Goal: Task Accomplishment & Management: Complete application form

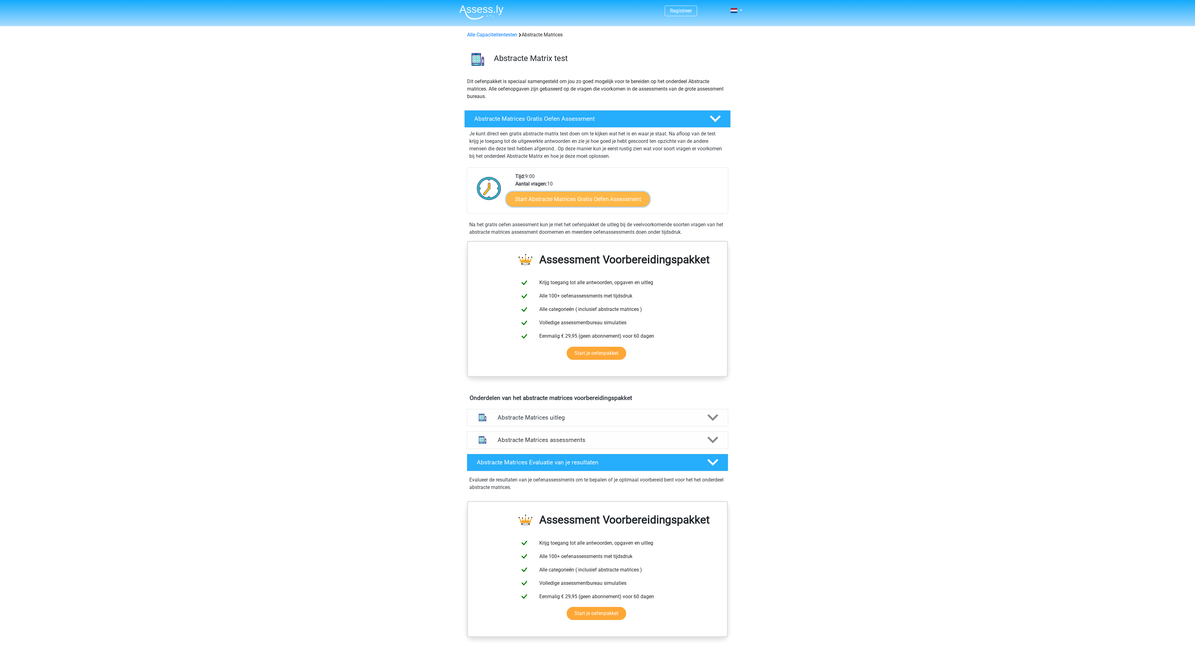
click at [592, 205] on link "Start Abstracte Matrices Gratis Oefen Assessment" at bounding box center [578, 198] width 144 height 15
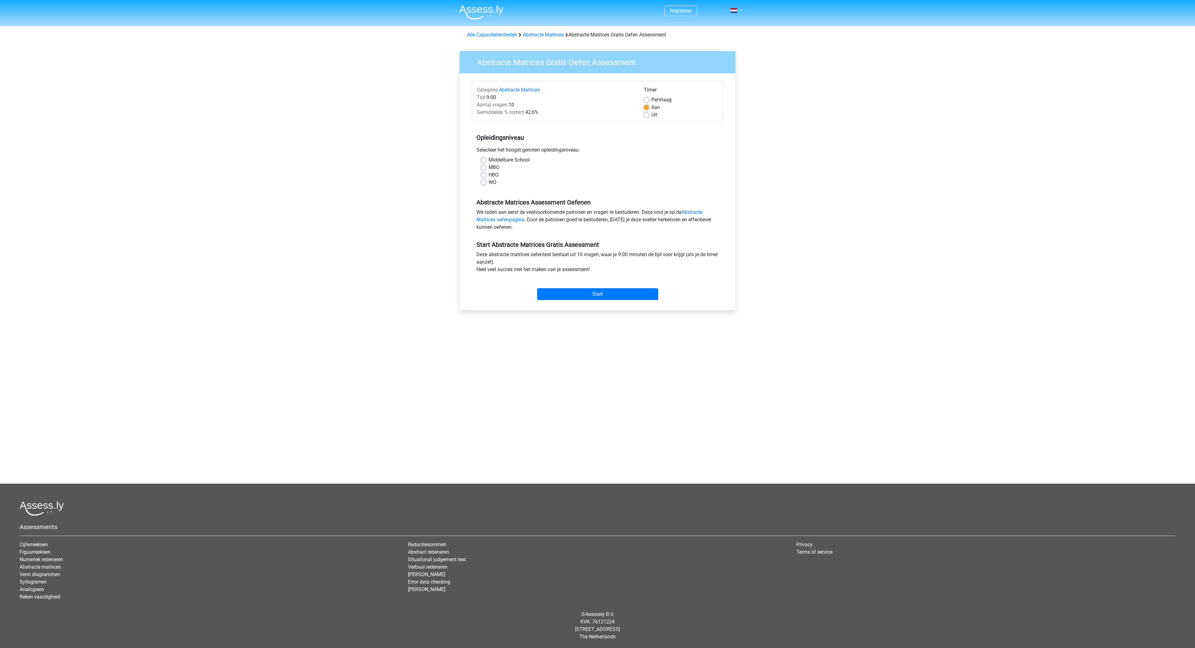
click at [494, 185] on label "WO" at bounding box center [493, 182] width 8 height 7
click at [486, 185] on input "WO" at bounding box center [483, 182] width 5 height 6
radio input "true"
click at [595, 293] on input "Start" at bounding box center [597, 294] width 121 height 12
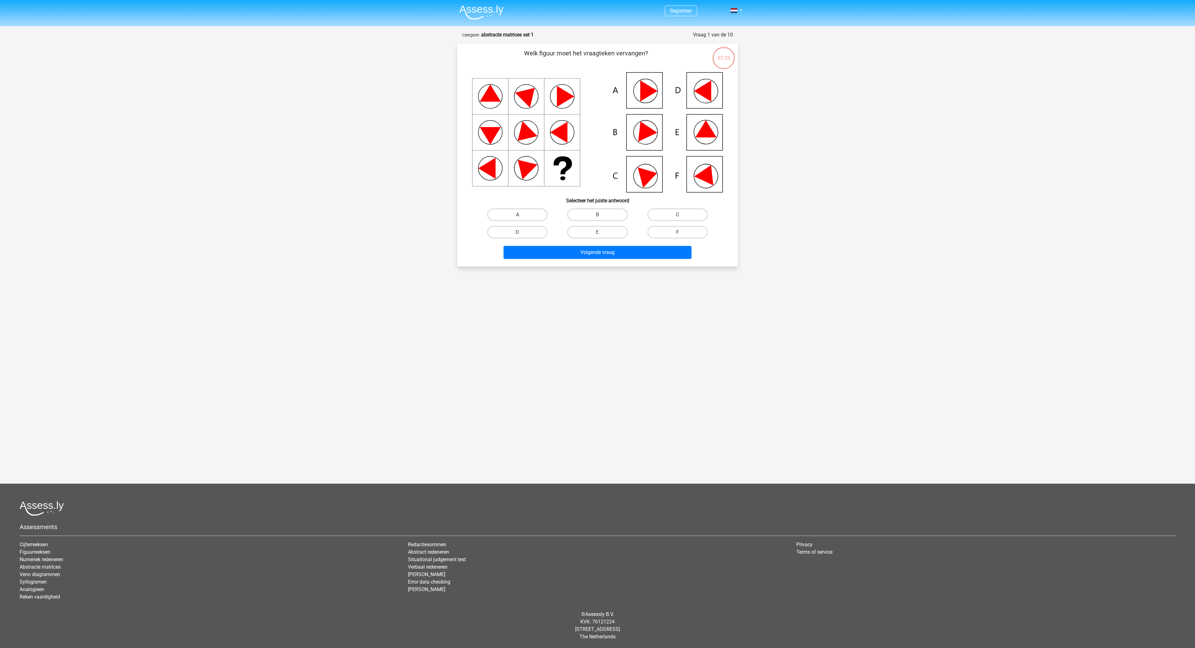
click at [666, 214] on label "C" at bounding box center [678, 215] width 60 height 12
click at [678, 215] on input "C" at bounding box center [680, 217] width 4 height 4
radio input "true"
click at [610, 252] on button "Volgende vraag" at bounding box center [598, 252] width 188 height 13
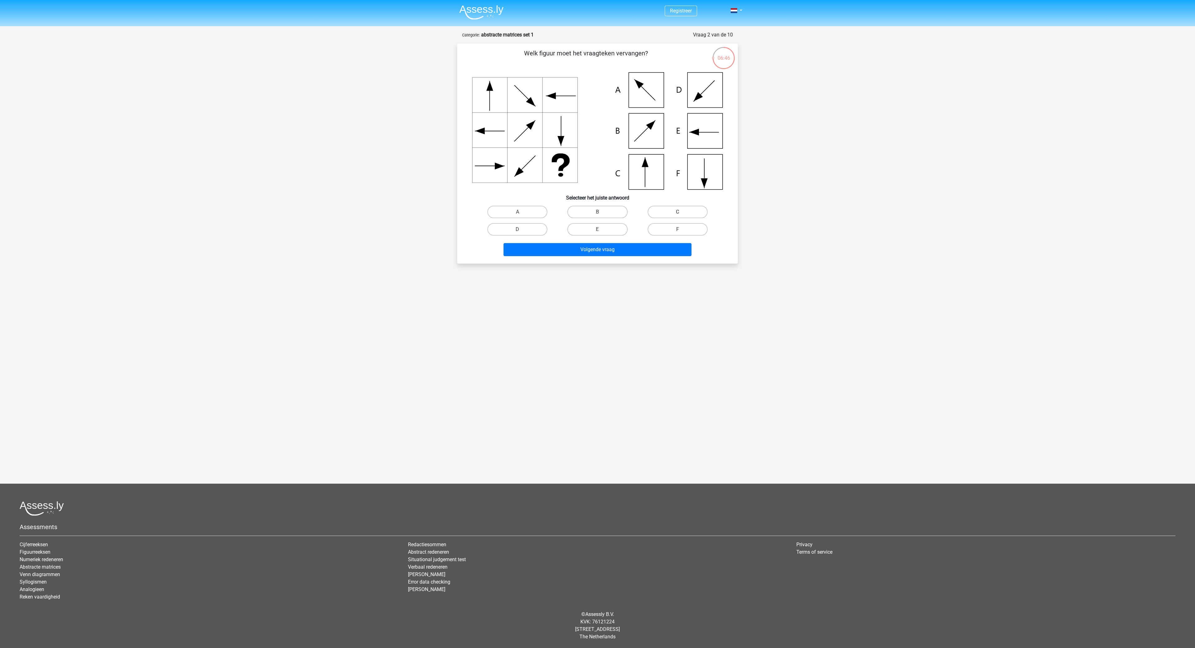
click at [671, 214] on label "C" at bounding box center [678, 212] width 60 height 12
click at [678, 214] on input "C" at bounding box center [680, 214] width 4 height 4
radio input "true"
click at [613, 254] on button "Volgende vraag" at bounding box center [598, 249] width 188 height 13
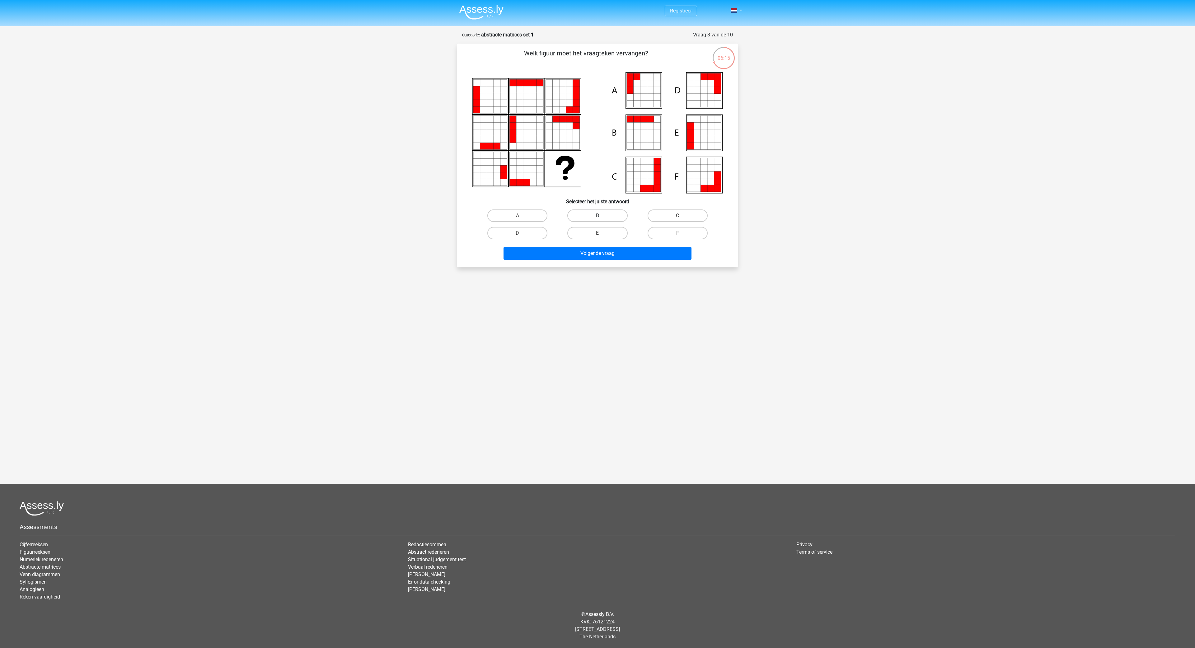
click at [592, 213] on label "B" at bounding box center [597, 215] width 60 height 12
click at [598, 216] on input "B" at bounding box center [600, 218] width 4 height 4
radio input "true"
click at [603, 253] on button "Volgende vraag" at bounding box center [598, 253] width 188 height 13
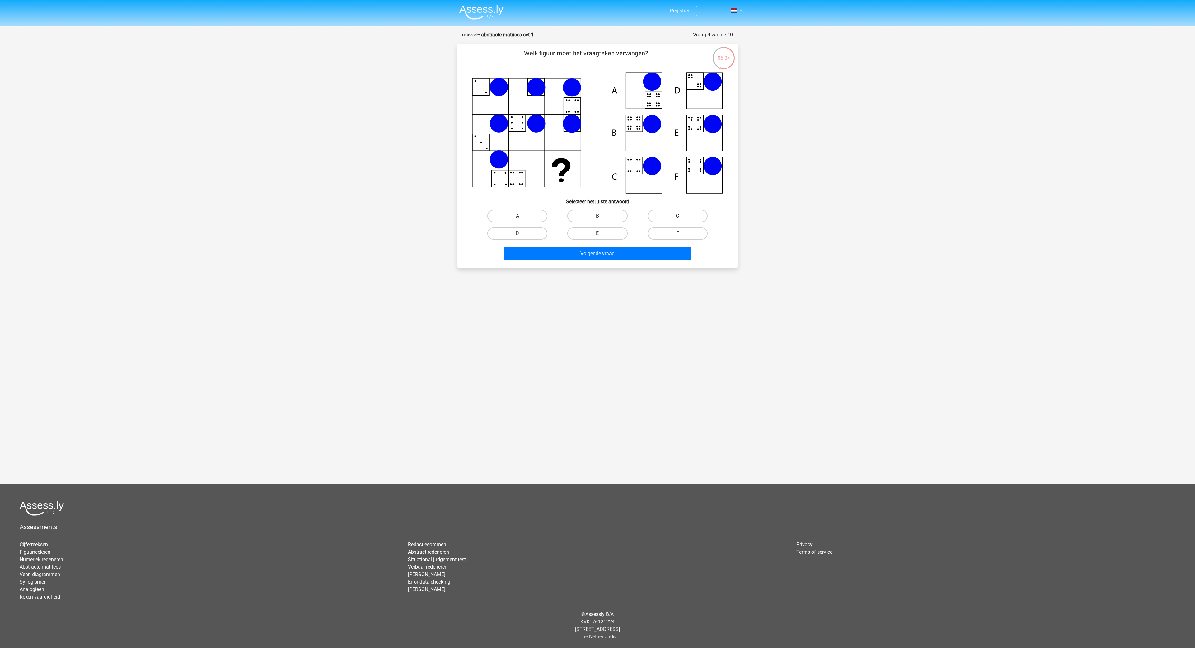
click at [664, 216] on label "C" at bounding box center [678, 216] width 60 height 12
click at [678, 216] on input "C" at bounding box center [680, 218] width 4 height 4
radio input "true"
click at [626, 260] on div "Volgende vraag" at bounding box center [598, 255] width 240 height 16
click at [628, 257] on button "Volgende vraag" at bounding box center [598, 253] width 188 height 13
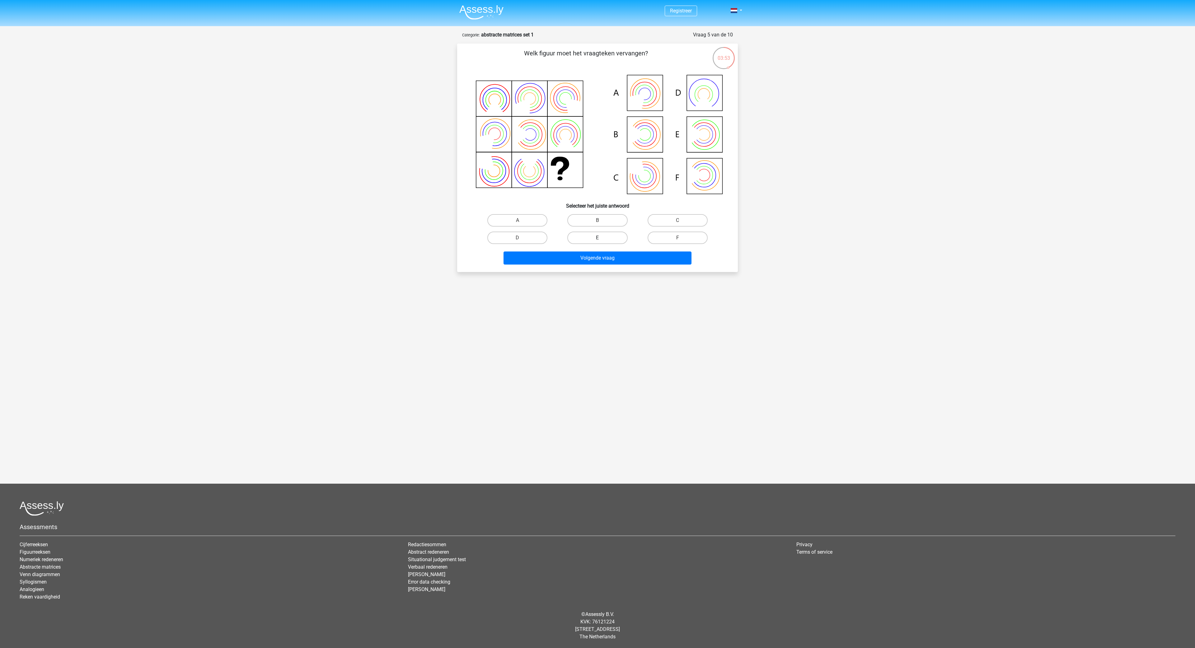
drag, startPoint x: 605, startPoint y: 222, endPoint x: 602, endPoint y: 236, distance: 14.0
click at [605, 222] on label "B" at bounding box center [597, 220] width 60 height 12
click at [602, 222] on input "B" at bounding box center [600, 222] width 4 height 4
radio input "true"
click at [603, 257] on button "Volgende vraag" at bounding box center [598, 258] width 188 height 13
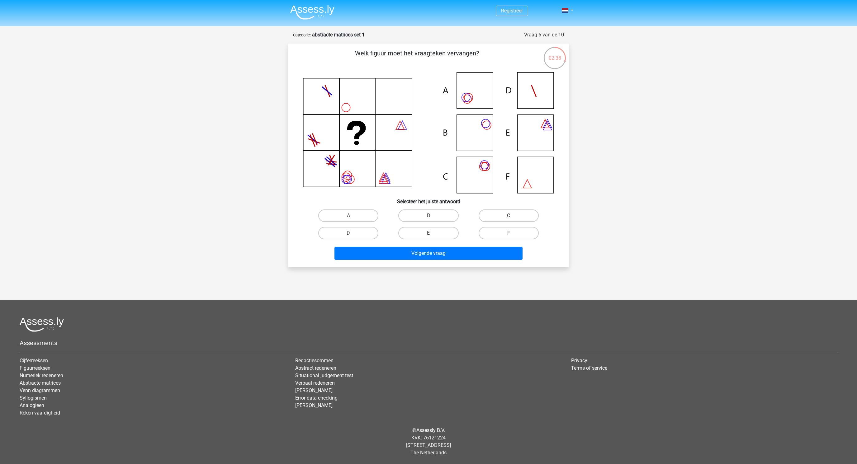
click at [491, 216] on label "C" at bounding box center [508, 215] width 60 height 12
click at [508, 216] on input "C" at bounding box center [510, 218] width 4 height 4
radio input "true"
click at [468, 256] on button "Volgende vraag" at bounding box center [428, 253] width 188 height 13
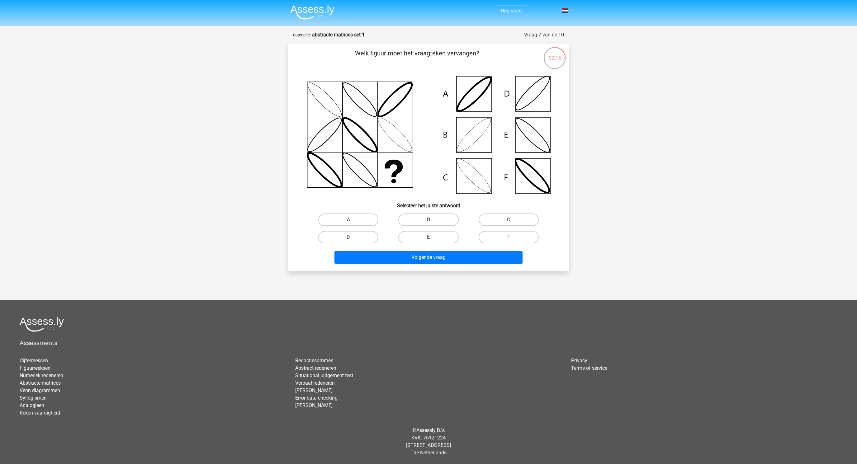
click at [433, 219] on label "B" at bounding box center [428, 220] width 60 height 12
click at [432, 220] on input "B" at bounding box center [430, 222] width 4 height 4
radio input "true"
click at [436, 255] on button "Volgende vraag" at bounding box center [428, 257] width 188 height 13
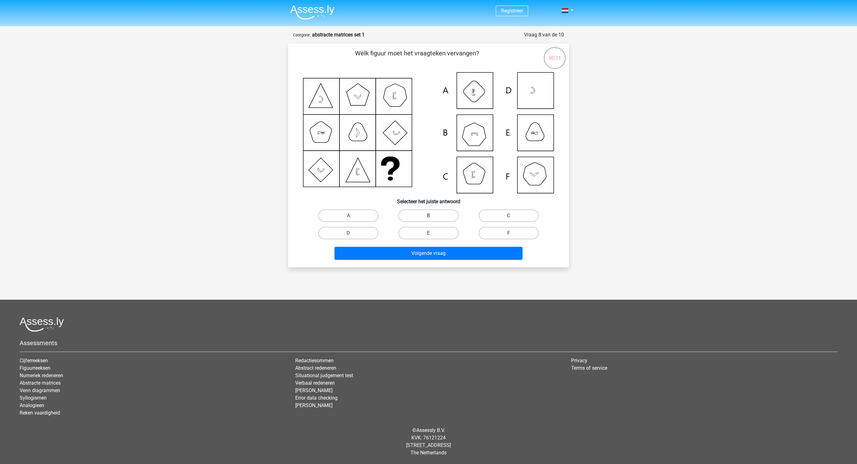
click at [438, 213] on label "B" at bounding box center [428, 215] width 60 height 12
click at [432, 216] on input "B" at bounding box center [430, 218] width 4 height 4
radio input "true"
click at [439, 252] on button "Volgende vraag" at bounding box center [428, 253] width 188 height 13
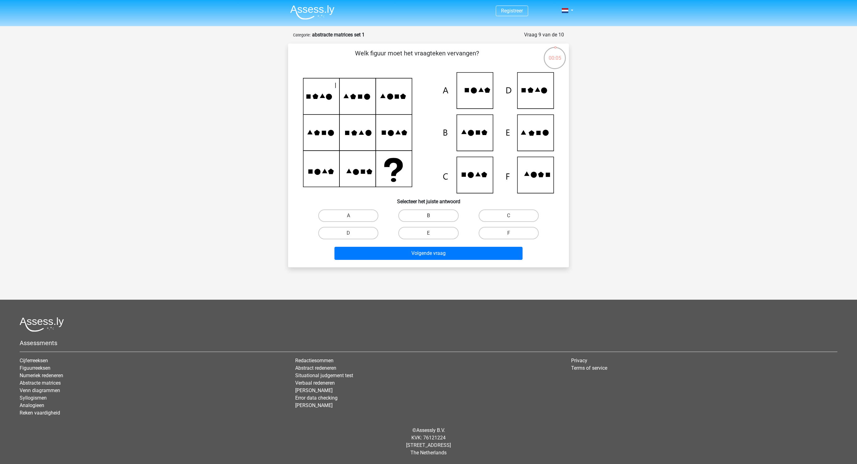
click at [452, 217] on label "B" at bounding box center [428, 215] width 60 height 12
click at [432, 217] on input "B" at bounding box center [430, 218] width 4 height 4
radio input "true"
click at [452, 253] on button "Volgende vraag" at bounding box center [428, 253] width 188 height 13
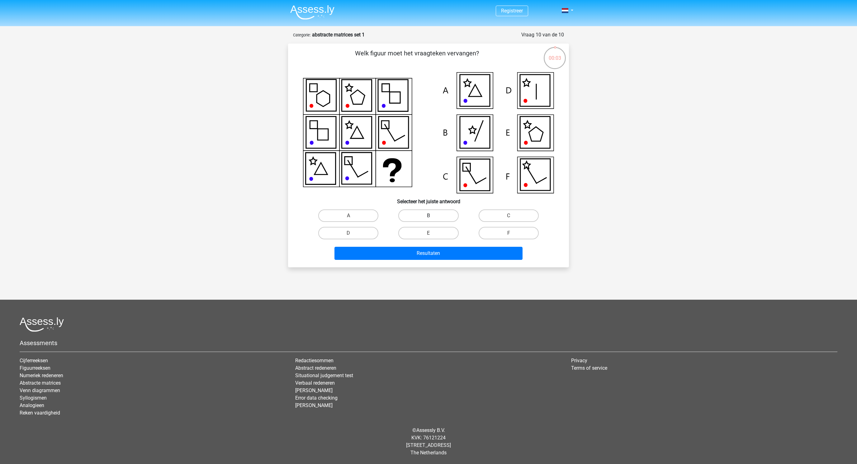
click at [447, 213] on label "B" at bounding box center [428, 215] width 60 height 12
click at [432, 216] on input "B" at bounding box center [430, 218] width 4 height 4
radio input "true"
click at [456, 254] on button "Resultaten" at bounding box center [428, 253] width 188 height 13
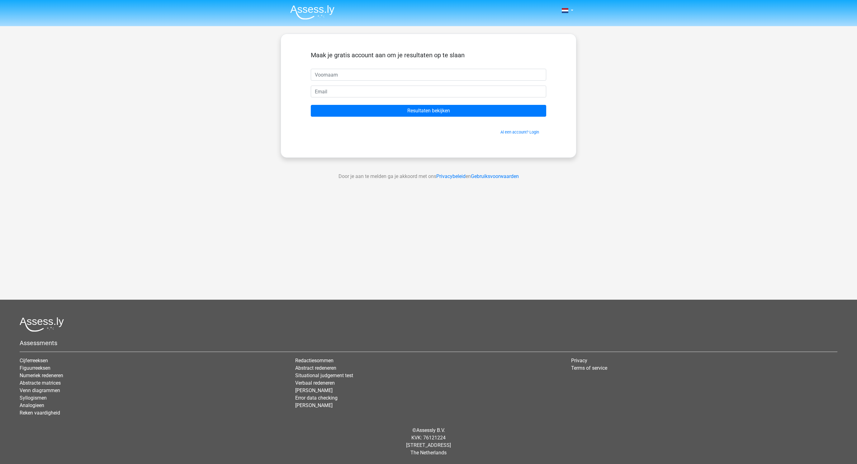
click at [437, 78] on input "text" at bounding box center [428, 75] width 235 height 12
type input "asd"
type input "[EMAIL_ADDRESS][DOMAIN_NAME]"
click at [311, 105] on input "Resultaten bekijken" at bounding box center [428, 111] width 235 height 12
